Goal: Information Seeking & Learning: Learn about a topic

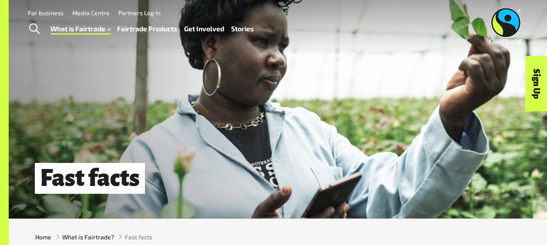
scroll to position [5, 0]
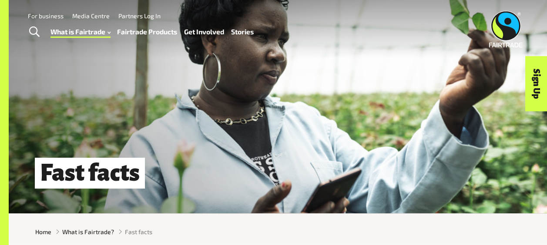
click at [146, 27] on link "Fairtrade Products" at bounding box center [147, 32] width 60 height 12
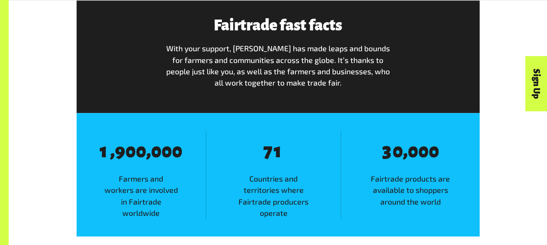
scroll to position [481, 0]
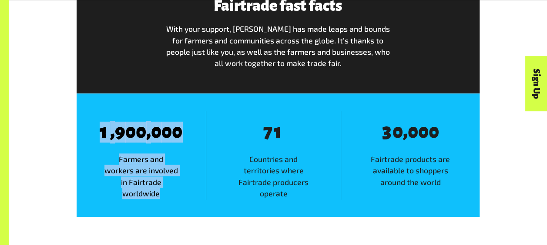
drag, startPoint x: 94, startPoint y: 127, endPoint x: 169, endPoint y: 194, distance: 100.8
click at [169, 194] on div "8 1 , 8 9 8 0 8 0 , 8 0 8 0 8 0 Farmers and workers are involved in Fairtrade w…" at bounding box center [141, 155] width 129 height 89
copy div "1 , 8 9 8 0 8 0 , 8 0 8 0 8 0 Farmers and workers are involved in Fairtrade wor…"
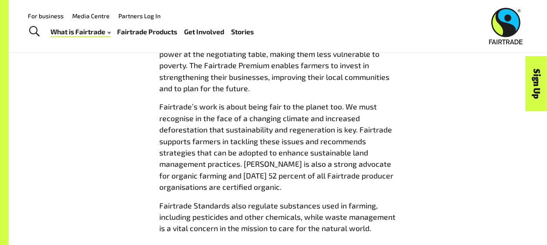
scroll to position [936, 0]
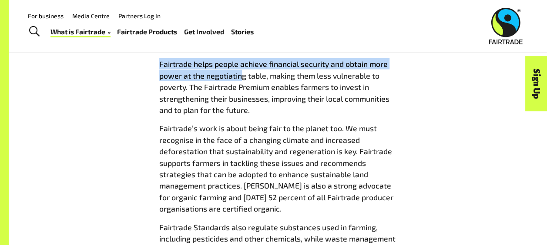
drag, startPoint x: 161, startPoint y: 65, endPoint x: 240, endPoint y: 77, distance: 80.5
click at [240, 77] on span "Fairtrade helps people achieve financial security and obtain more power at the …" at bounding box center [274, 87] width 230 height 56
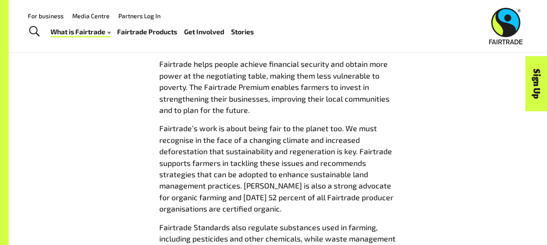
drag, startPoint x: 240, startPoint y: 77, endPoint x: 233, endPoint y: 119, distance: 42.3
click at [233, 116] on p "Fairtrade helps people achieve financial security and obtain more power at the …" at bounding box center [278, 86] width 238 height 57
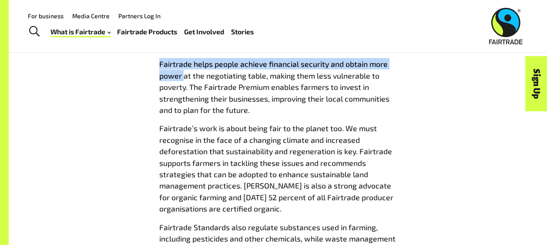
drag, startPoint x: 158, startPoint y: 66, endPoint x: 183, endPoint y: 83, distance: 29.8
click at [183, 83] on div "Fairtrade helps people achieve financial security and obtain more power at the …" at bounding box center [278, 160] width 248 height 204
copy span "Fairtrade helps people achieve financial security and obtain more power"
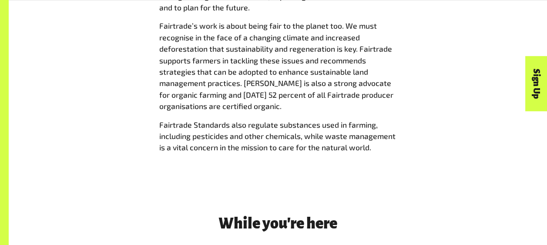
scroll to position [1039, 0]
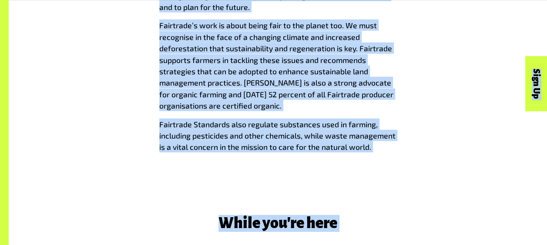
copy body "Menu For business Media Centre Partners Log In What is Fairtrade How Fairtrade …"
click at [395, 133] on p "Fairtrade Standards also regulate substances used in farming, including pestici…" at bounding box center [278, 136] width 238 height 34
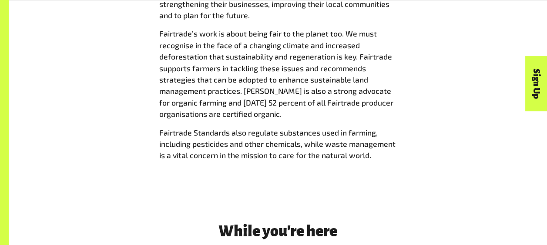
scroll to position [1037, 0]
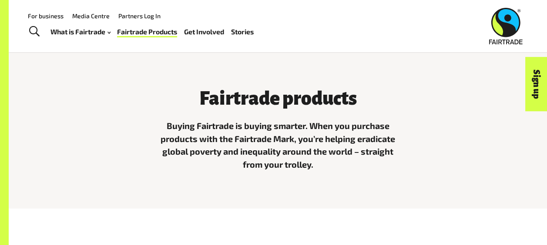
scroll to position [191, 0]
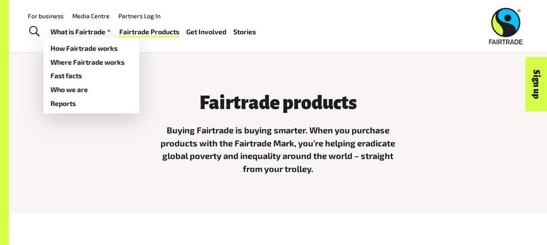
click at [105, 30] on link "What is Fairtrade" at bounding box center [81, 32] width 62 height 12
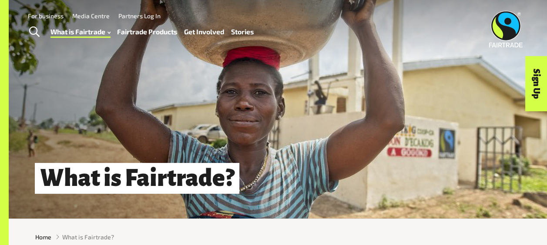
click at [158, 34] on link "Fairtrade Products" at bounding box center [147, 32] width 60 height 12
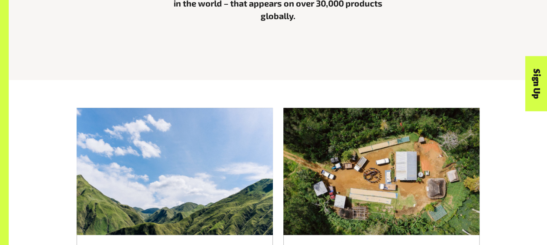
scroll to position [569, 0]
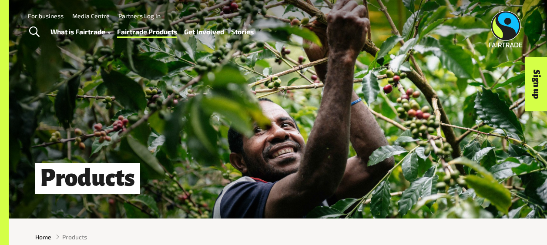
click at [82, 37] on link "What is Fairtrade" at bounding box center [80, 32] width 60 height 12
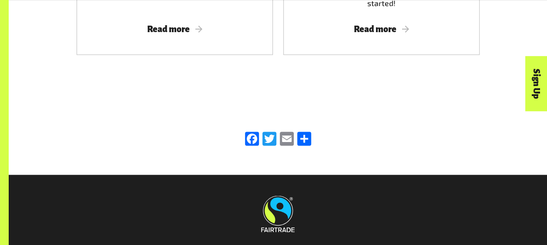
scroll to position [2379, 0]
